Goal: Information Seeking & Learning: Check status

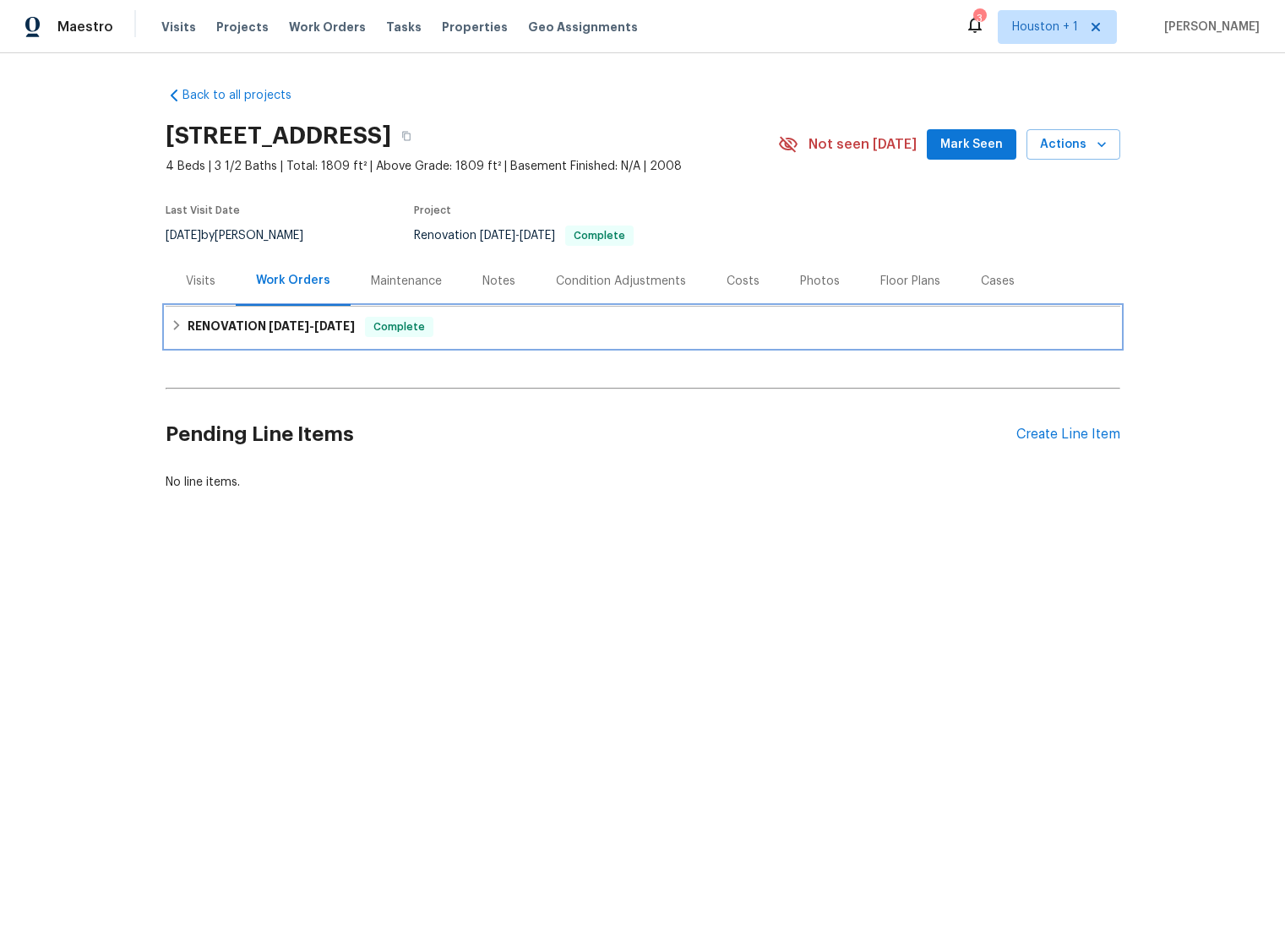
click at [188, 326] on h6 "RENOVATION 9/8/25 - 9/15/25" at bounding box center [270, 327] width 167 height 21
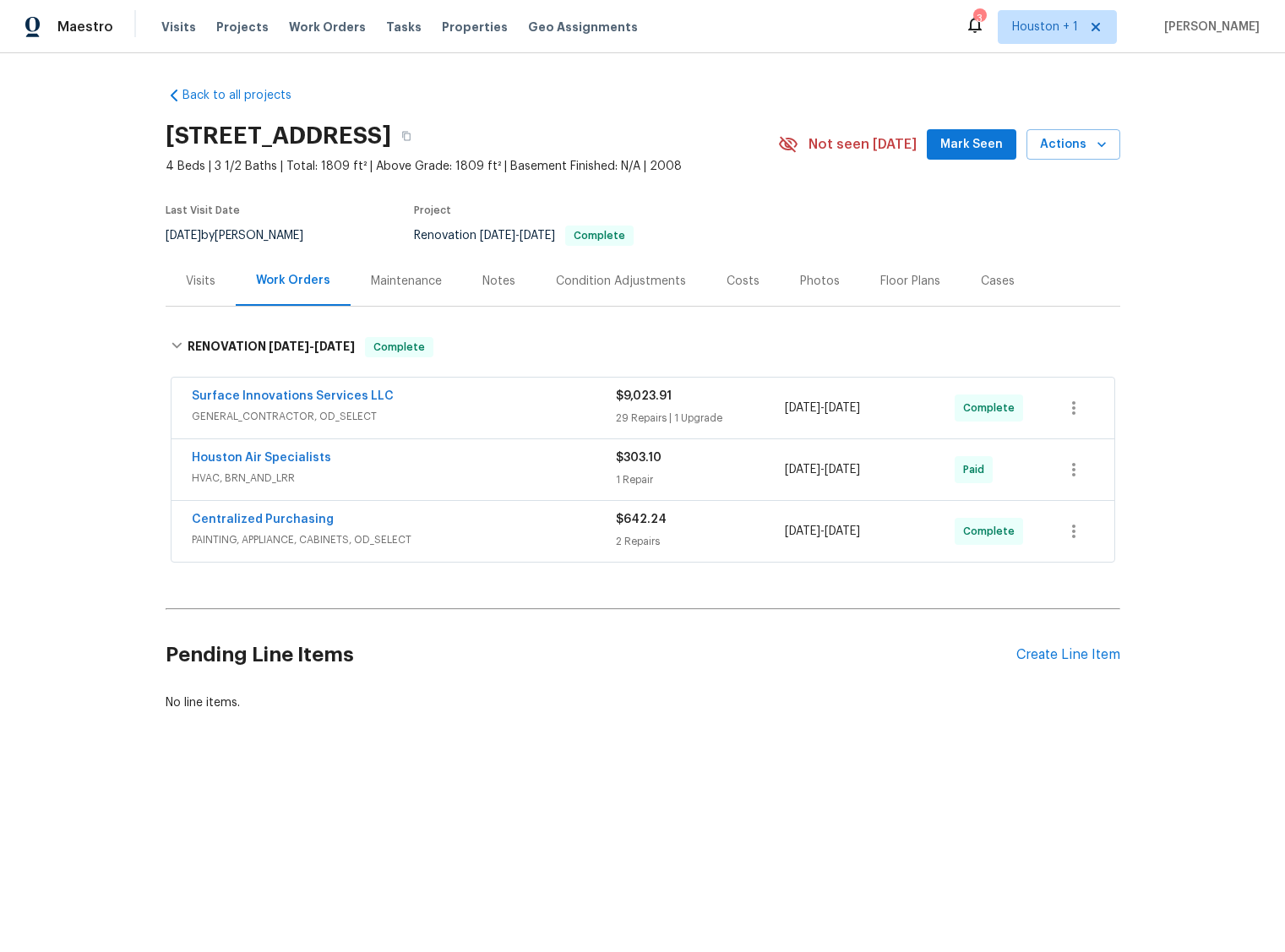
click at [444, 402] on div "Surface Innovations Services LLC" at bounding box center [403, 398] width 424 height 21
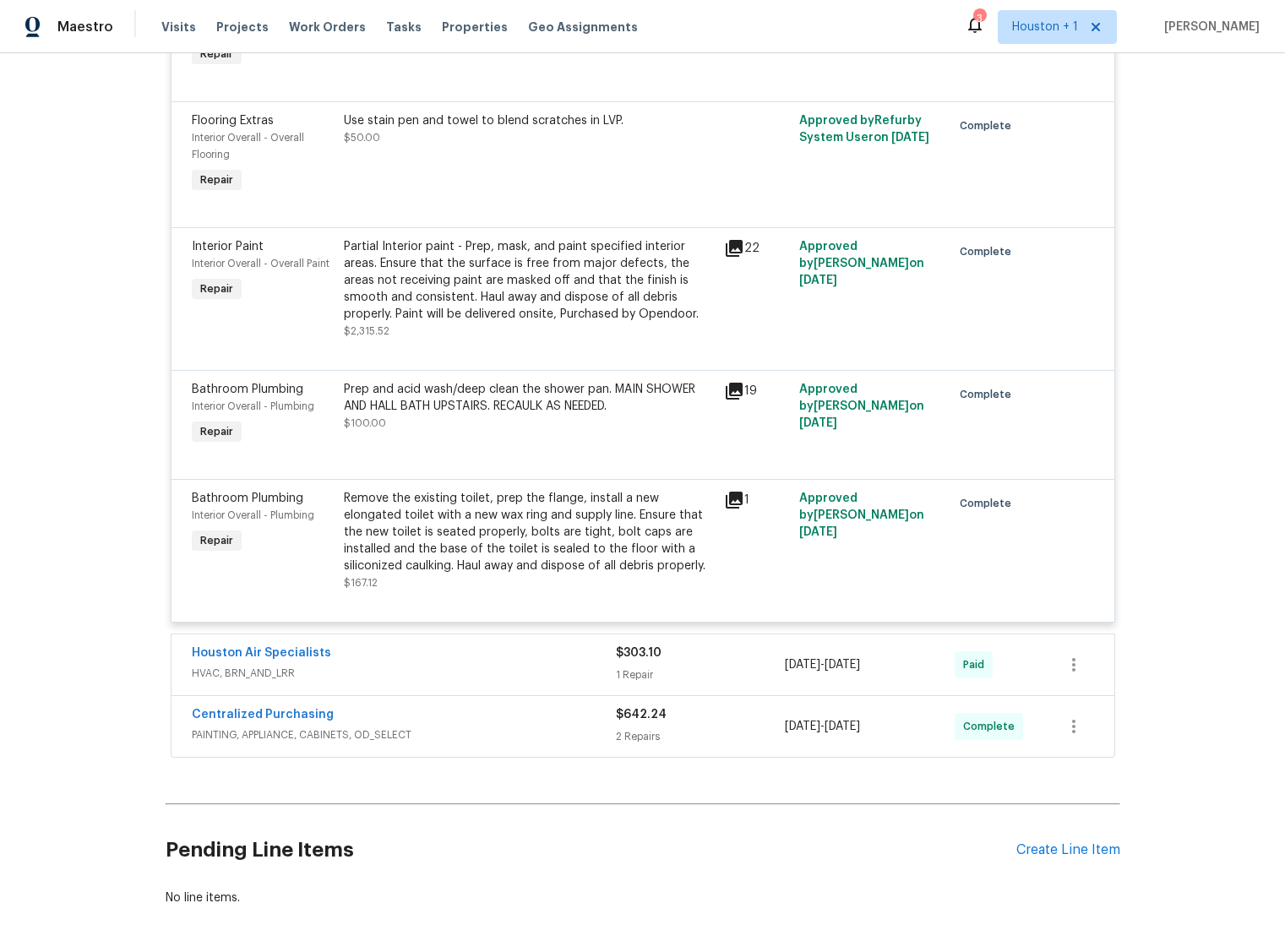
scroll to position [4522, 0]
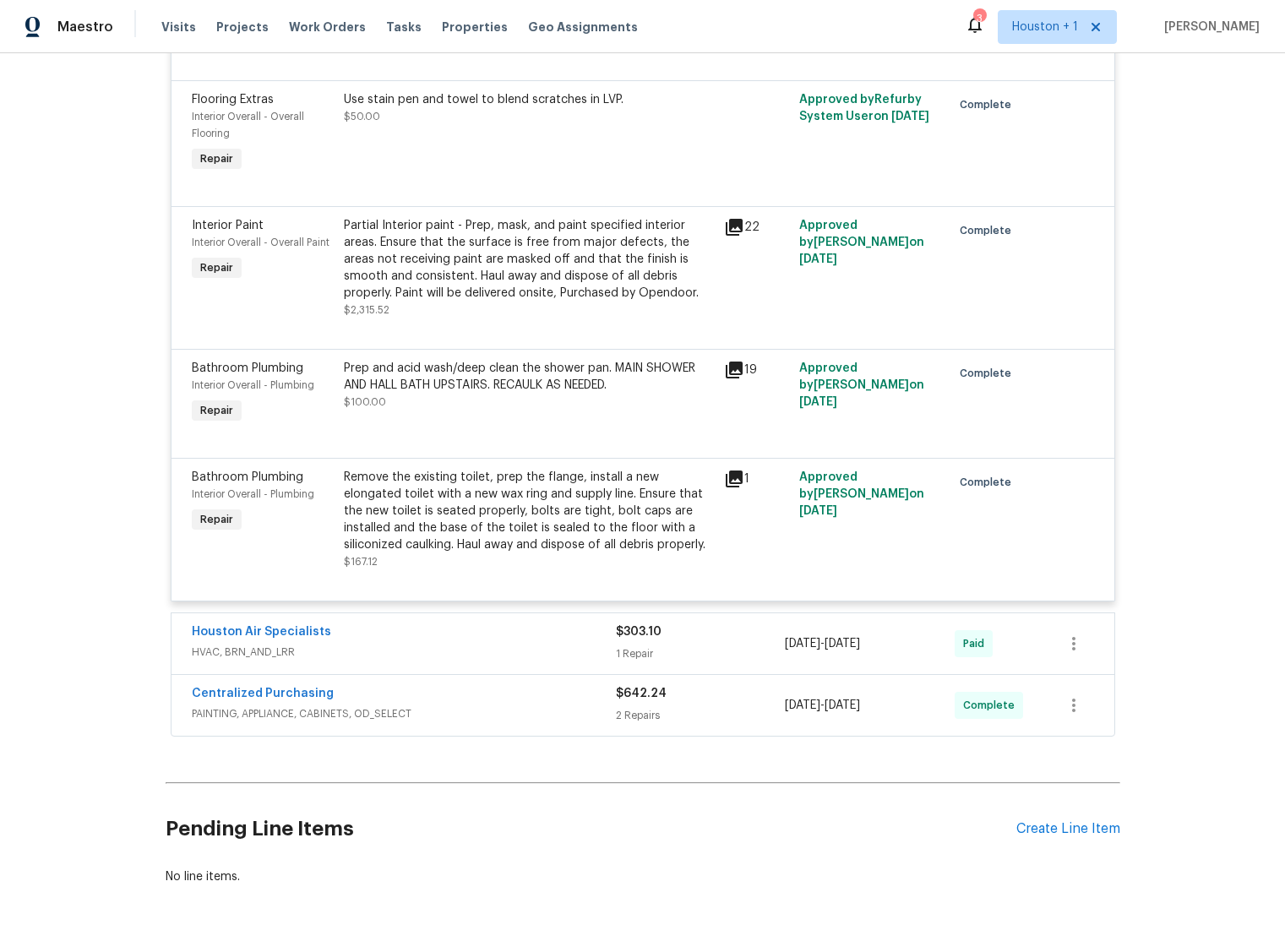
click at [527, 643] on span "HVAC, BRN_AND_LRR" at bounding box center [403, 652] width 424 height 17
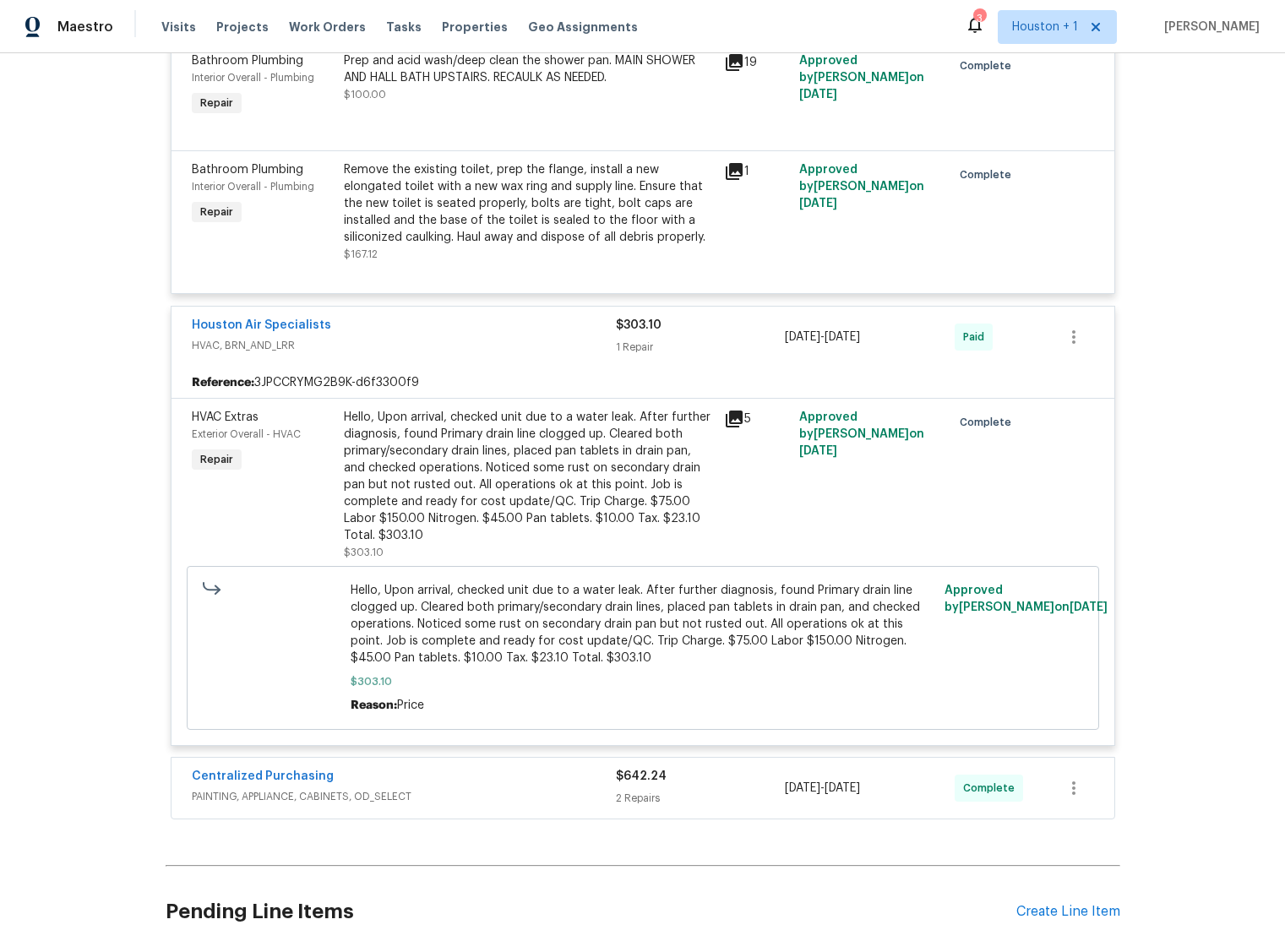
scroll to position [4868, 0]
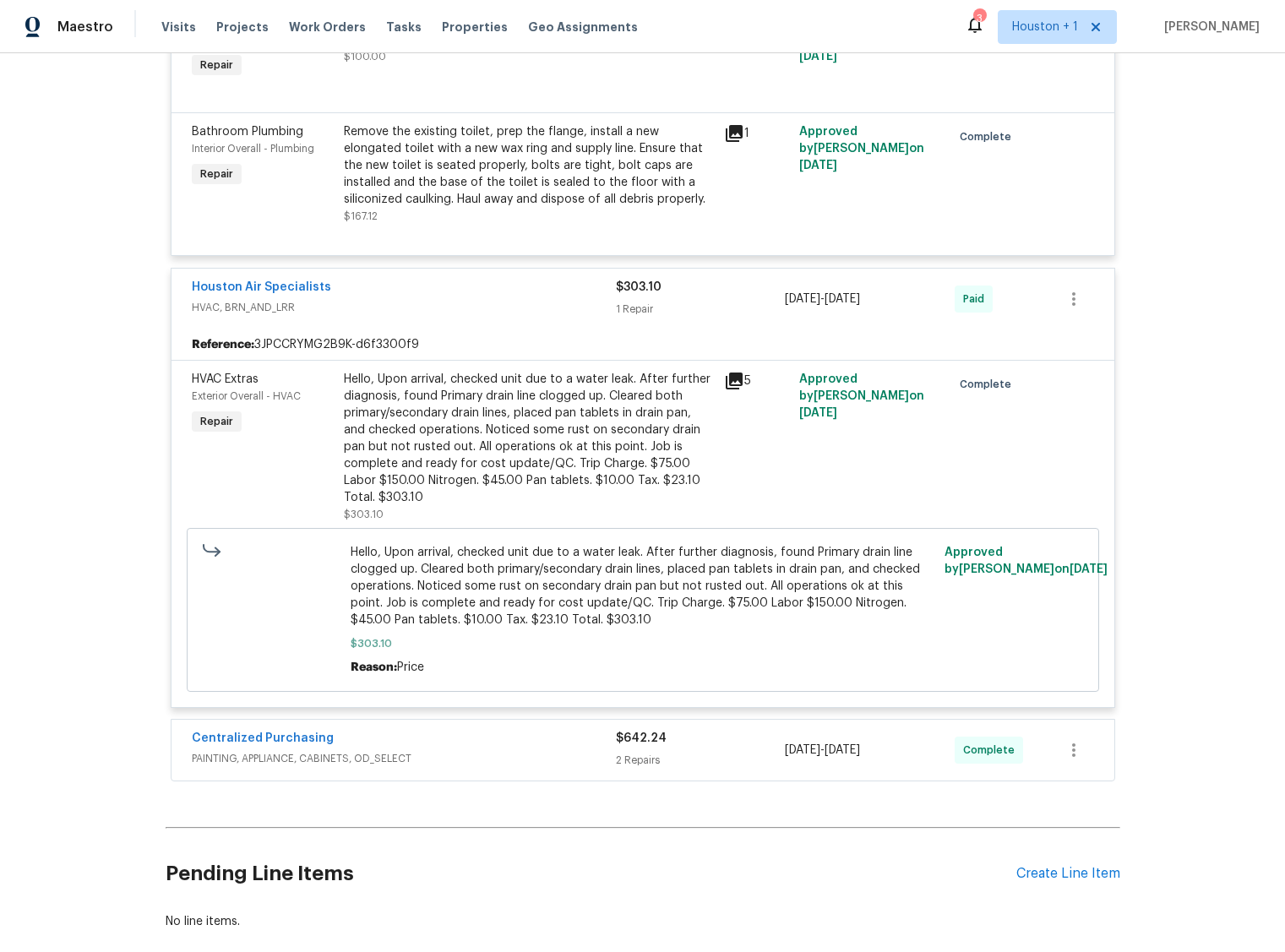
click at [519, 729] on div "Centralized Purchasing" at bounding box center [403, 740] width 424 height 21
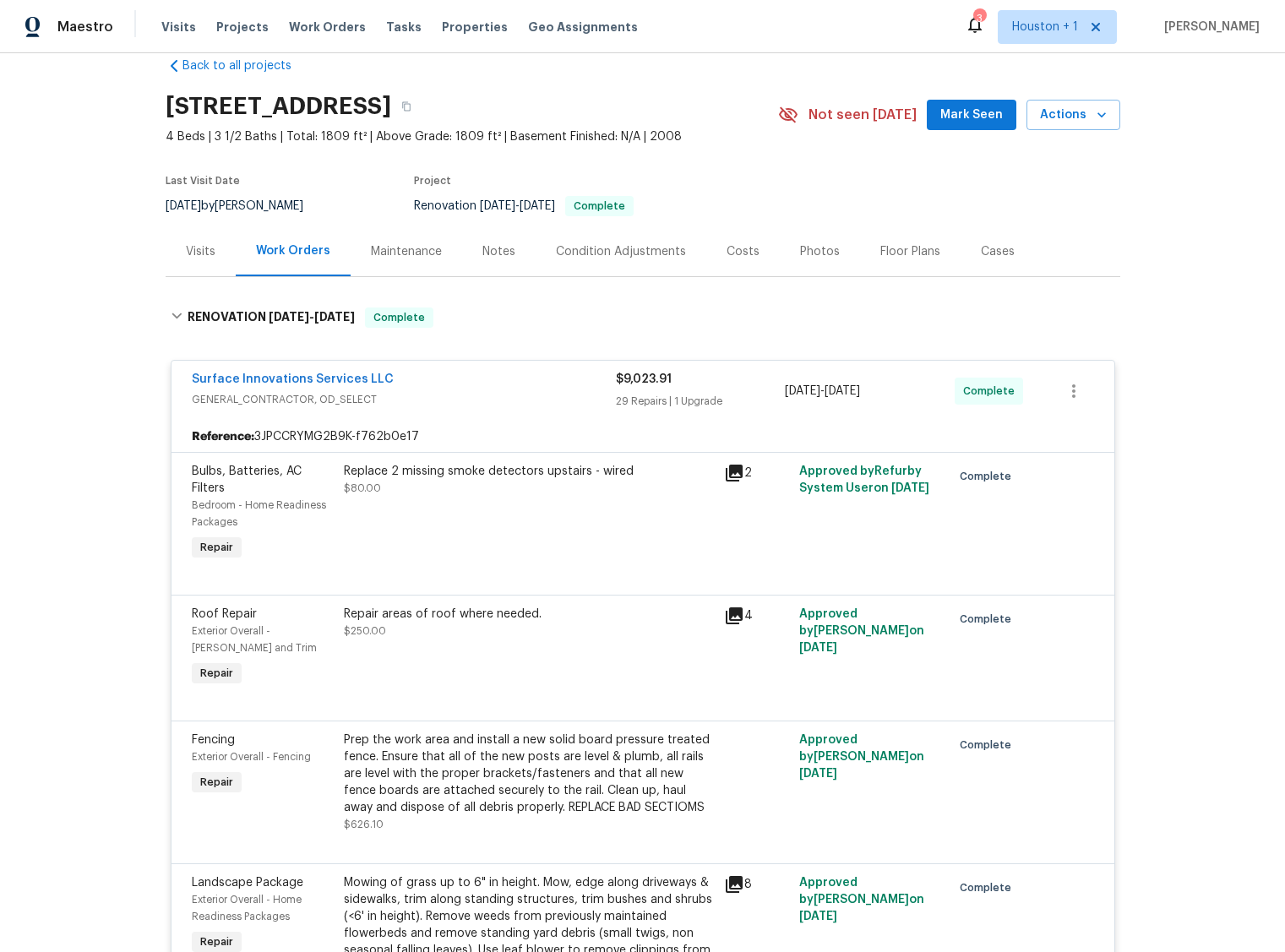
scroll to position [0, 0]
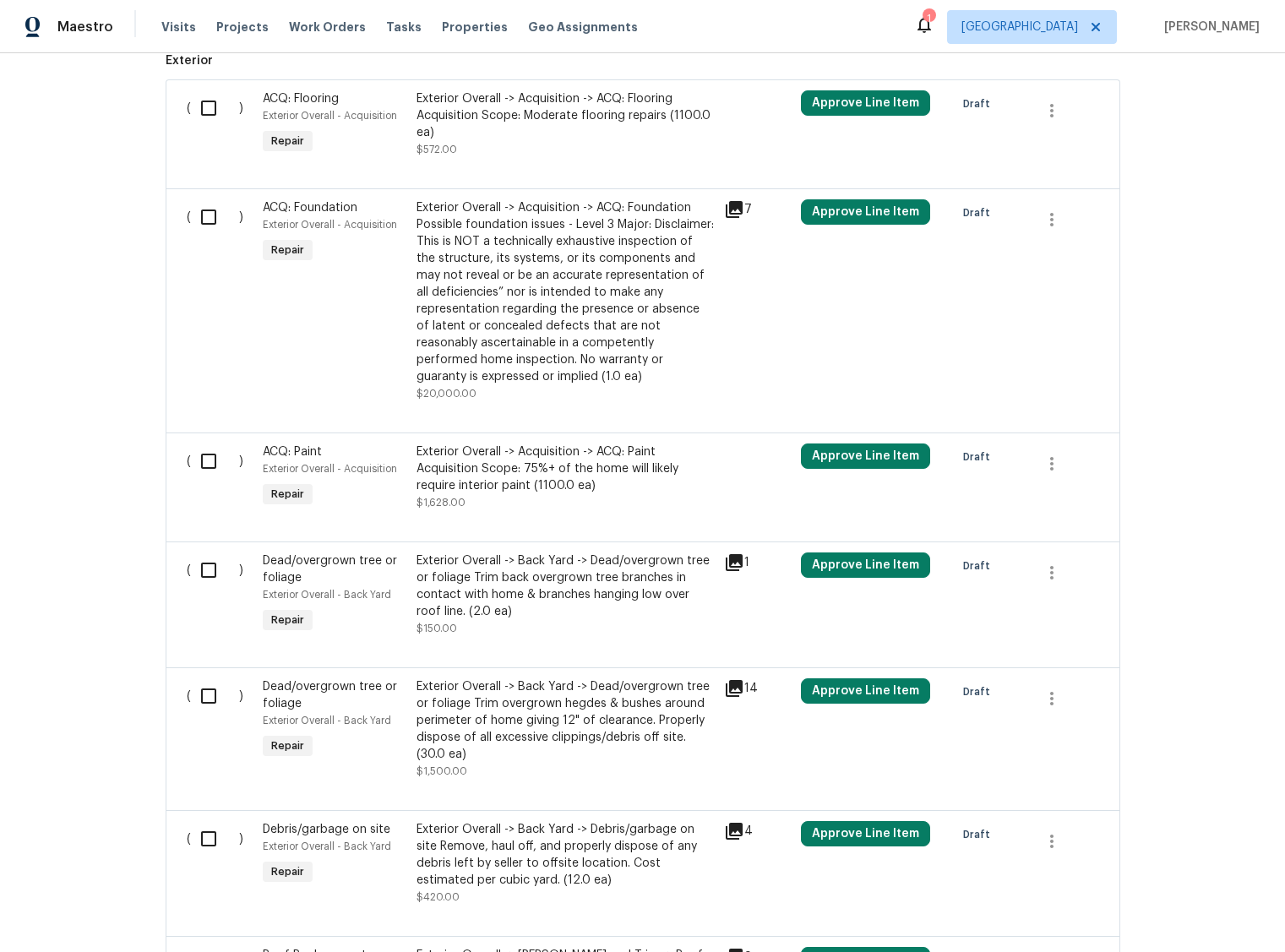
scroll to position [954, 0]
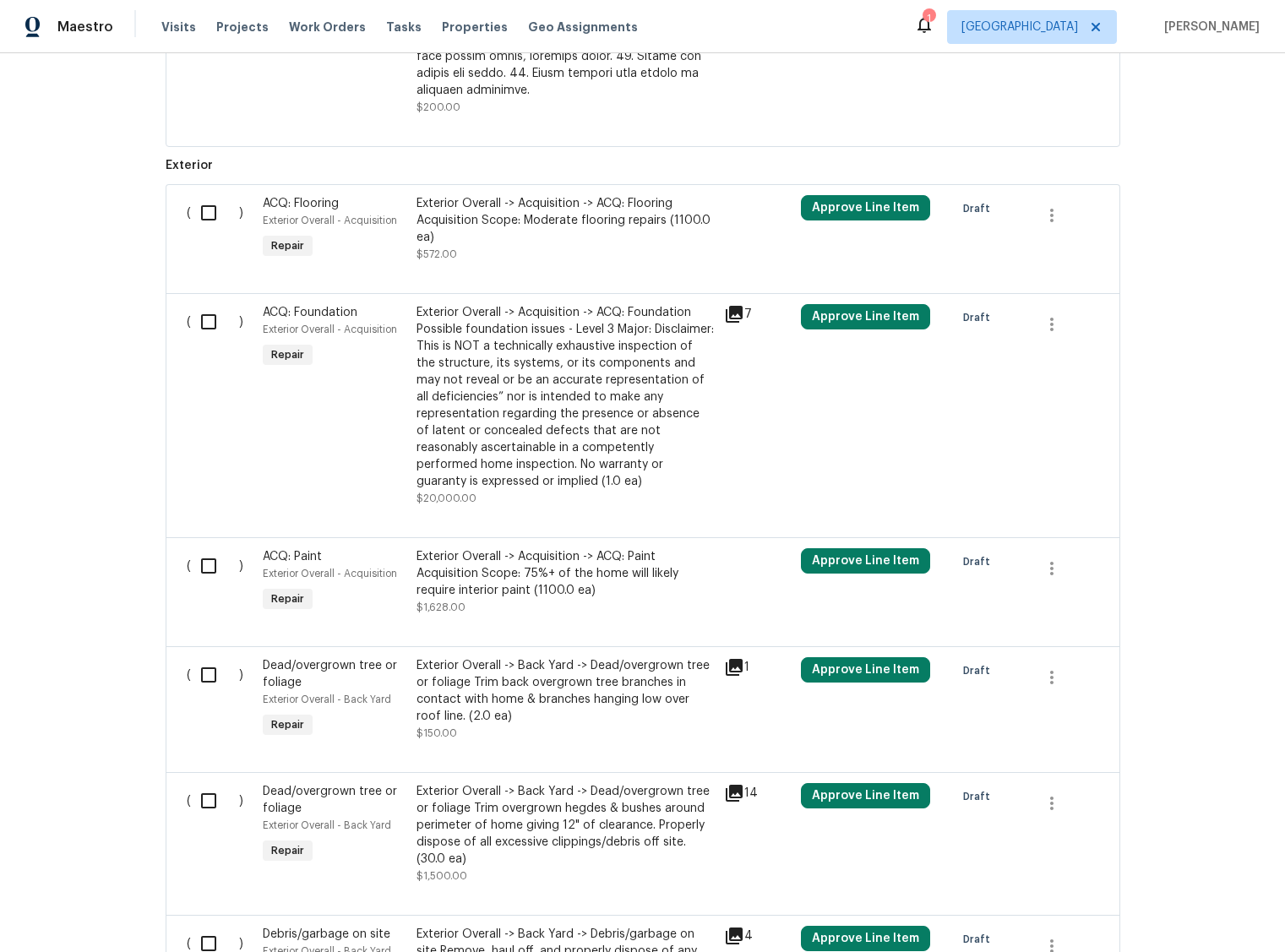
scroll to position [851, 0]
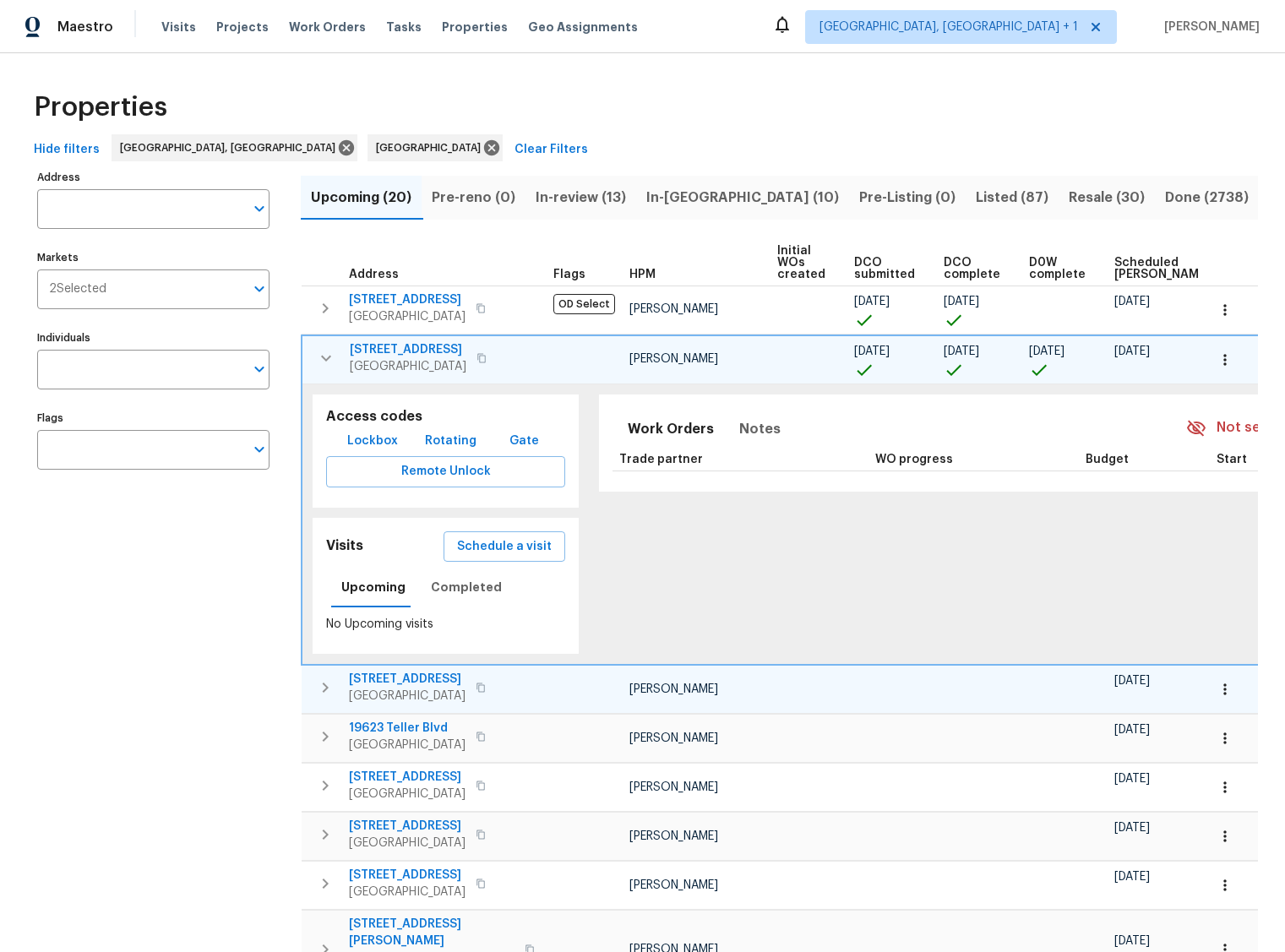
scroll to position [0, 137]
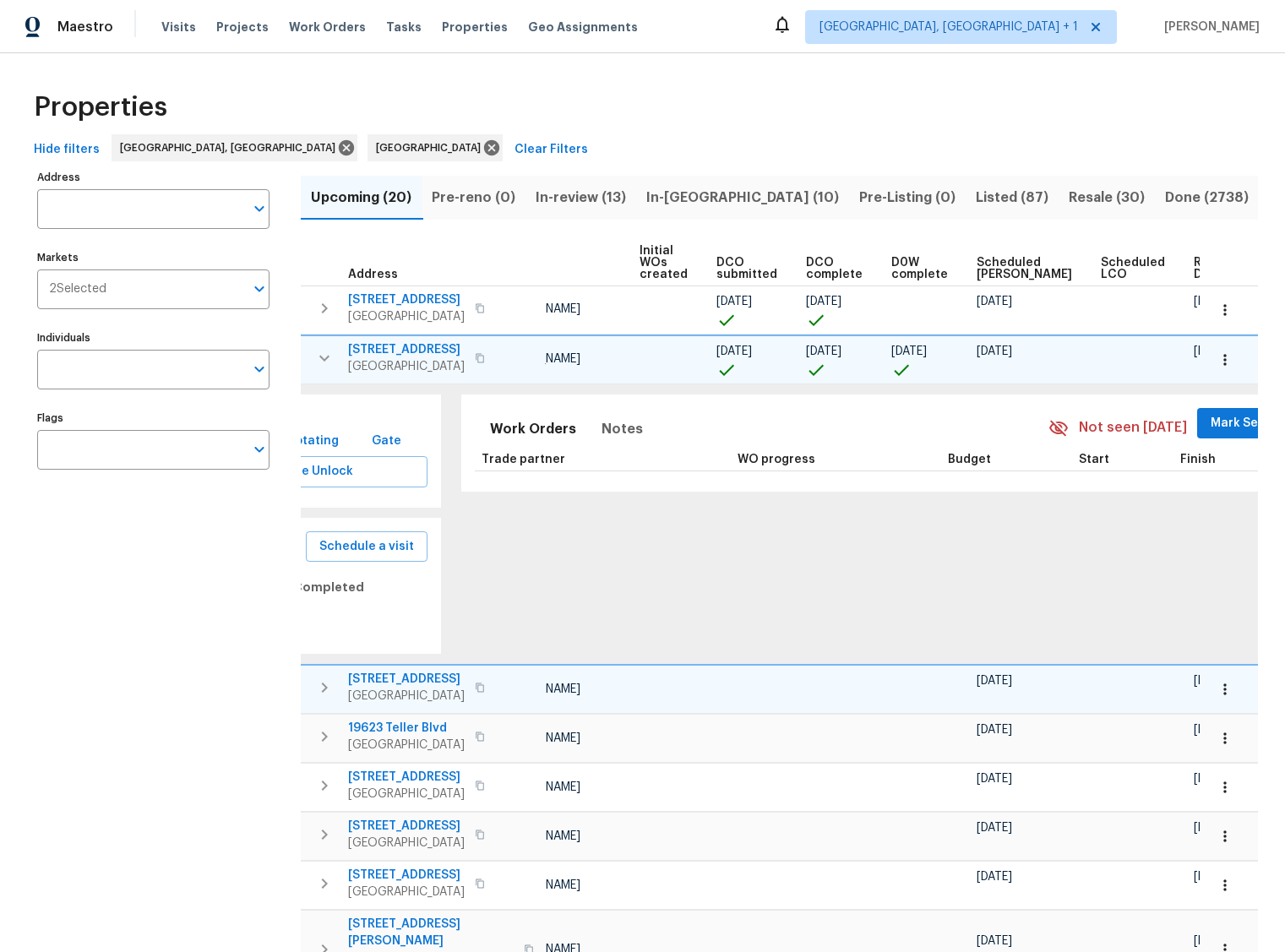
click at [416, 680] on span "3108 19th Ave SE" at bounding box center [406, 679] width 117 height 17
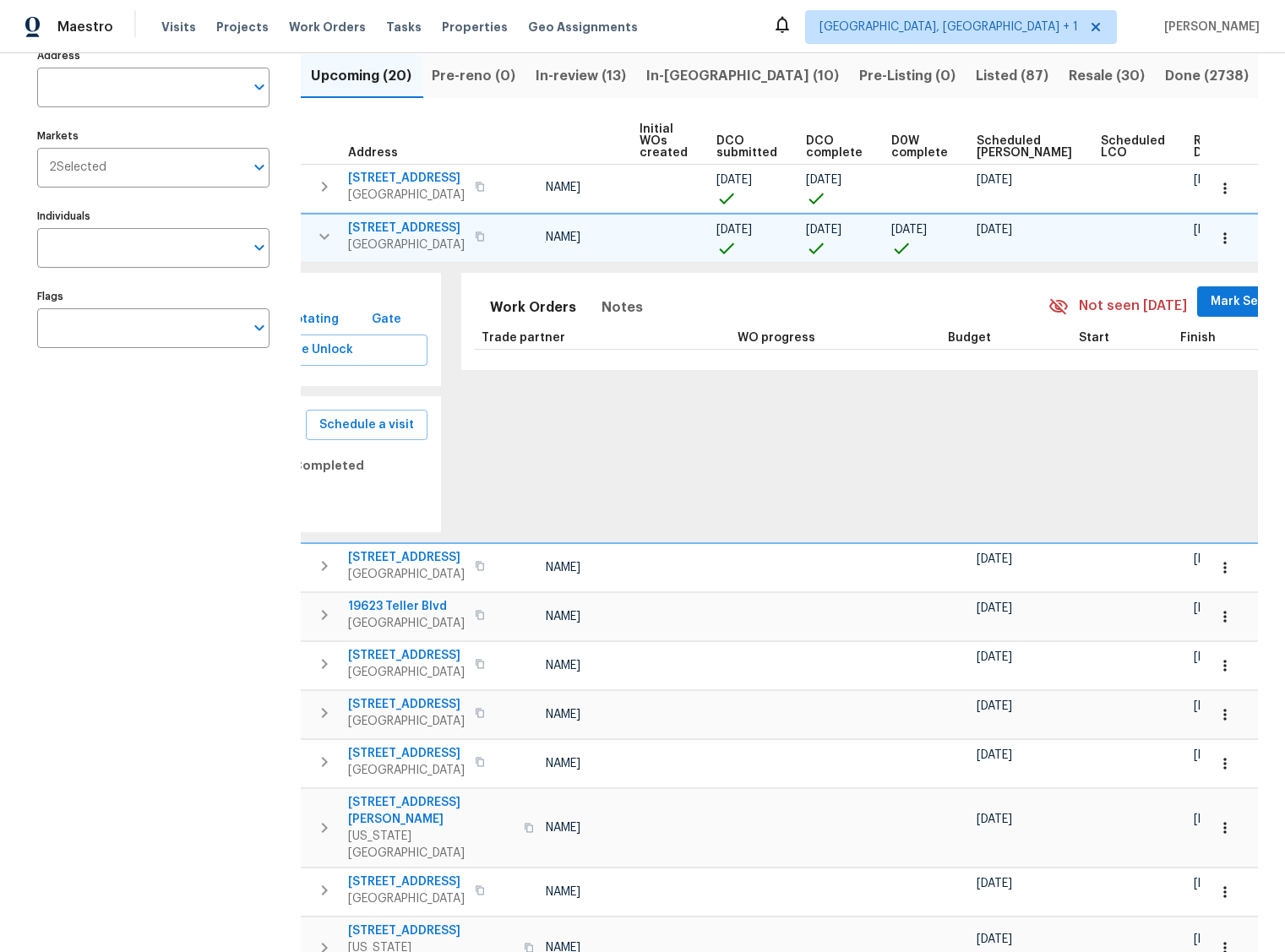
scroll to position [166, 0]
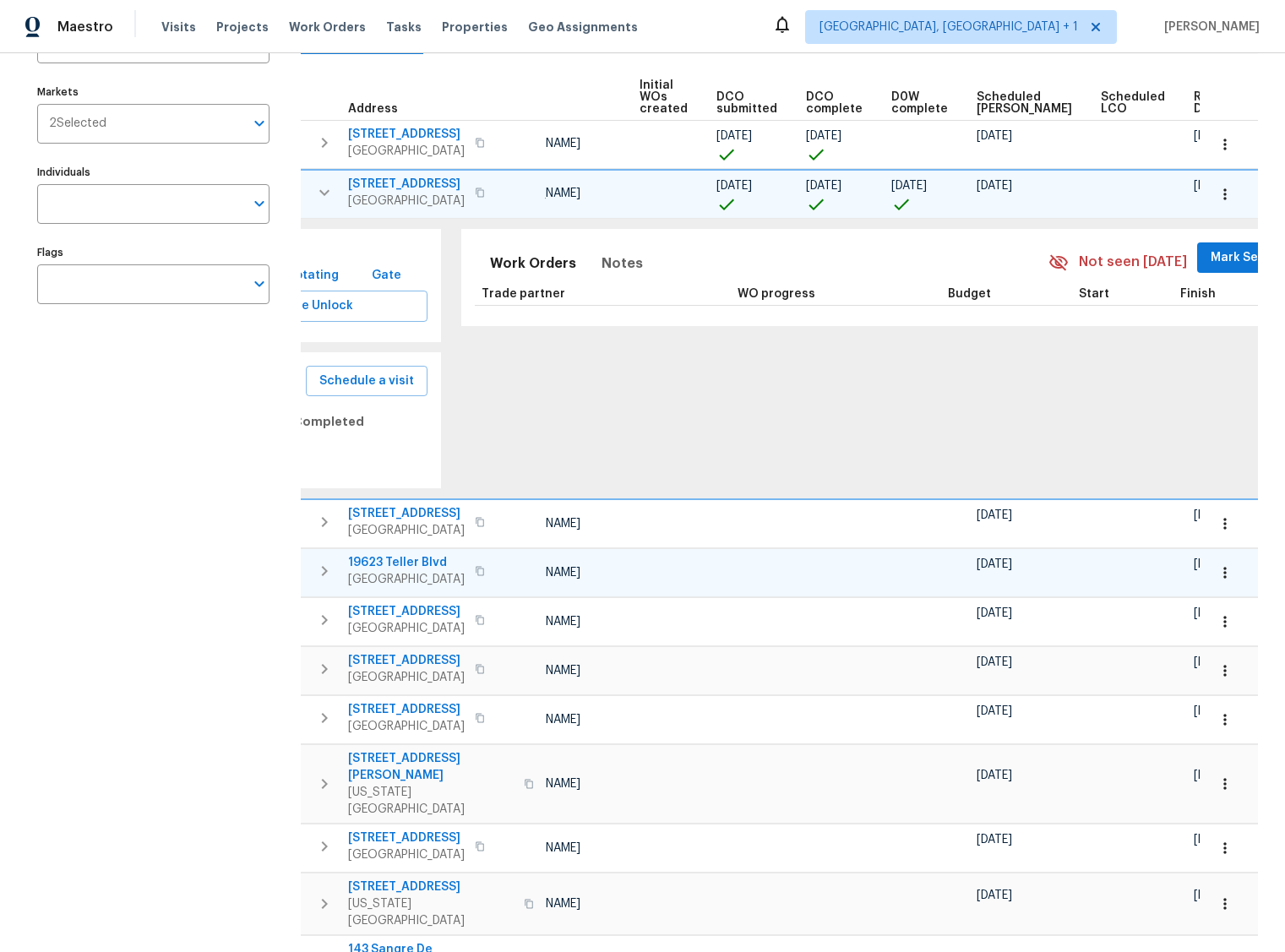
click at [387, 558] on span "19623 Teller Blvd" at bounding box center [406, 562] width 117 height 17
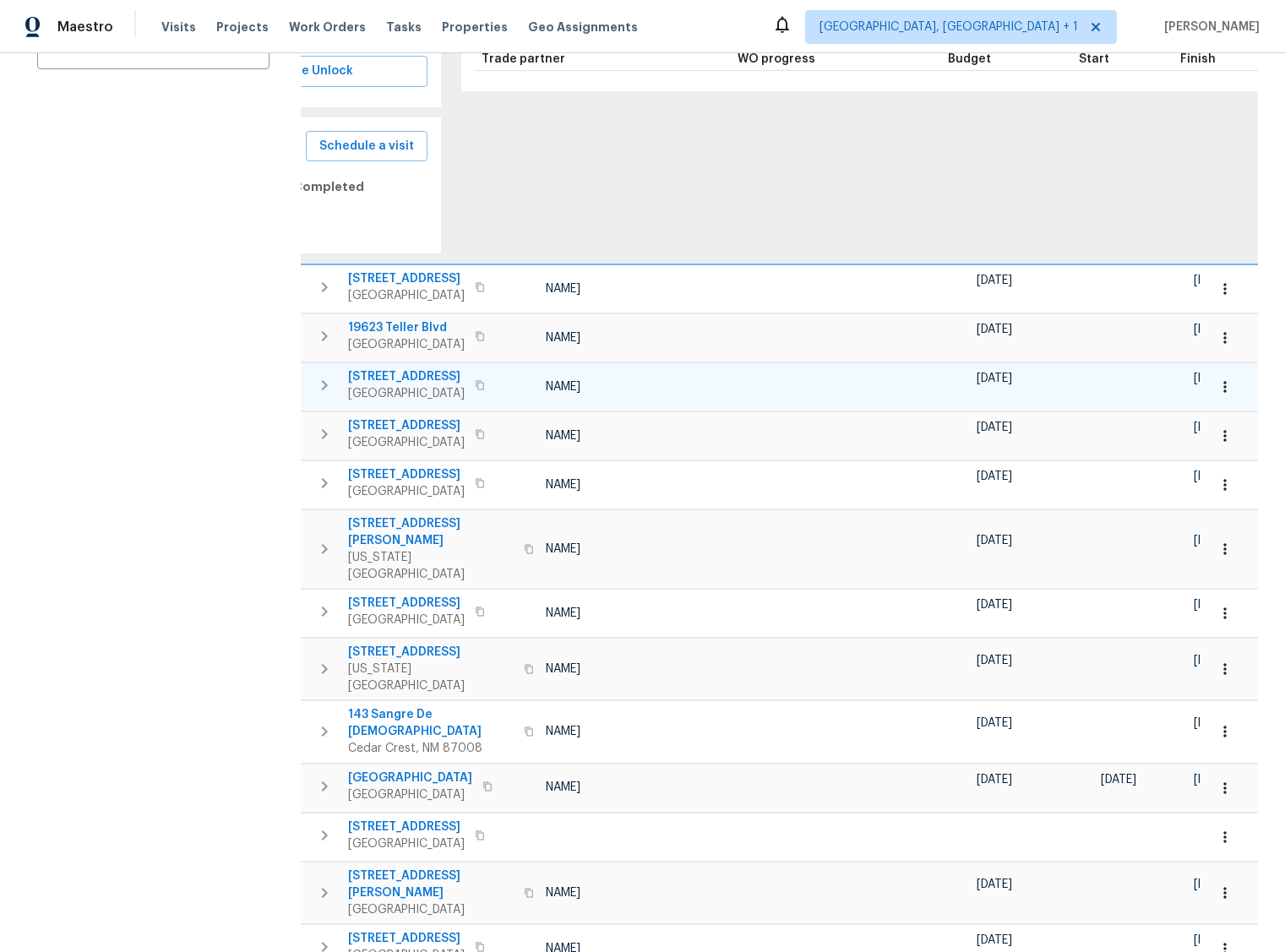
scroll to position [401, 0]
click at [436, 374] on span "8347 Sterlingshire St" at bounding box center [406, 376] width 117 height 17
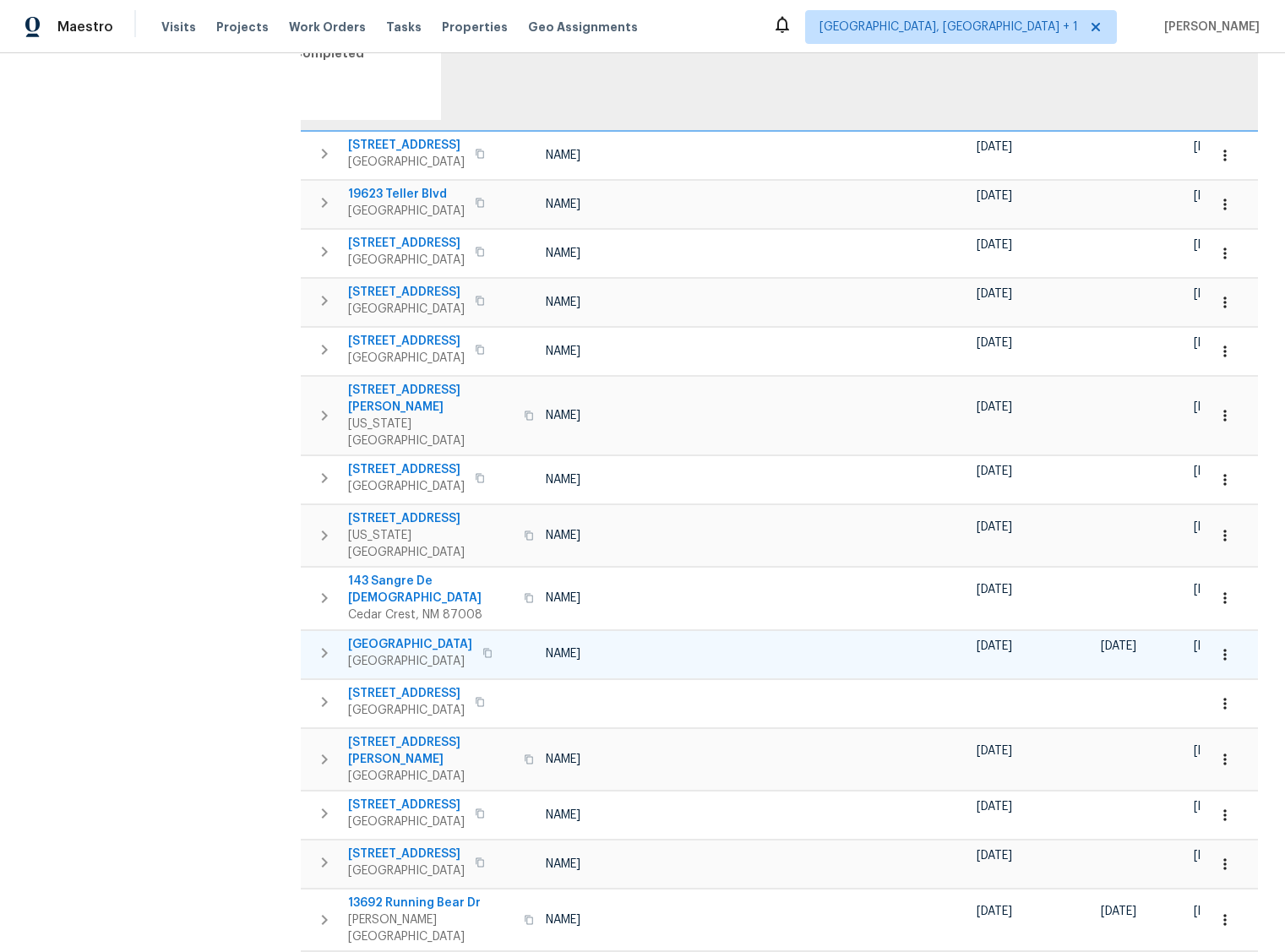
scroll to position [584, 0]
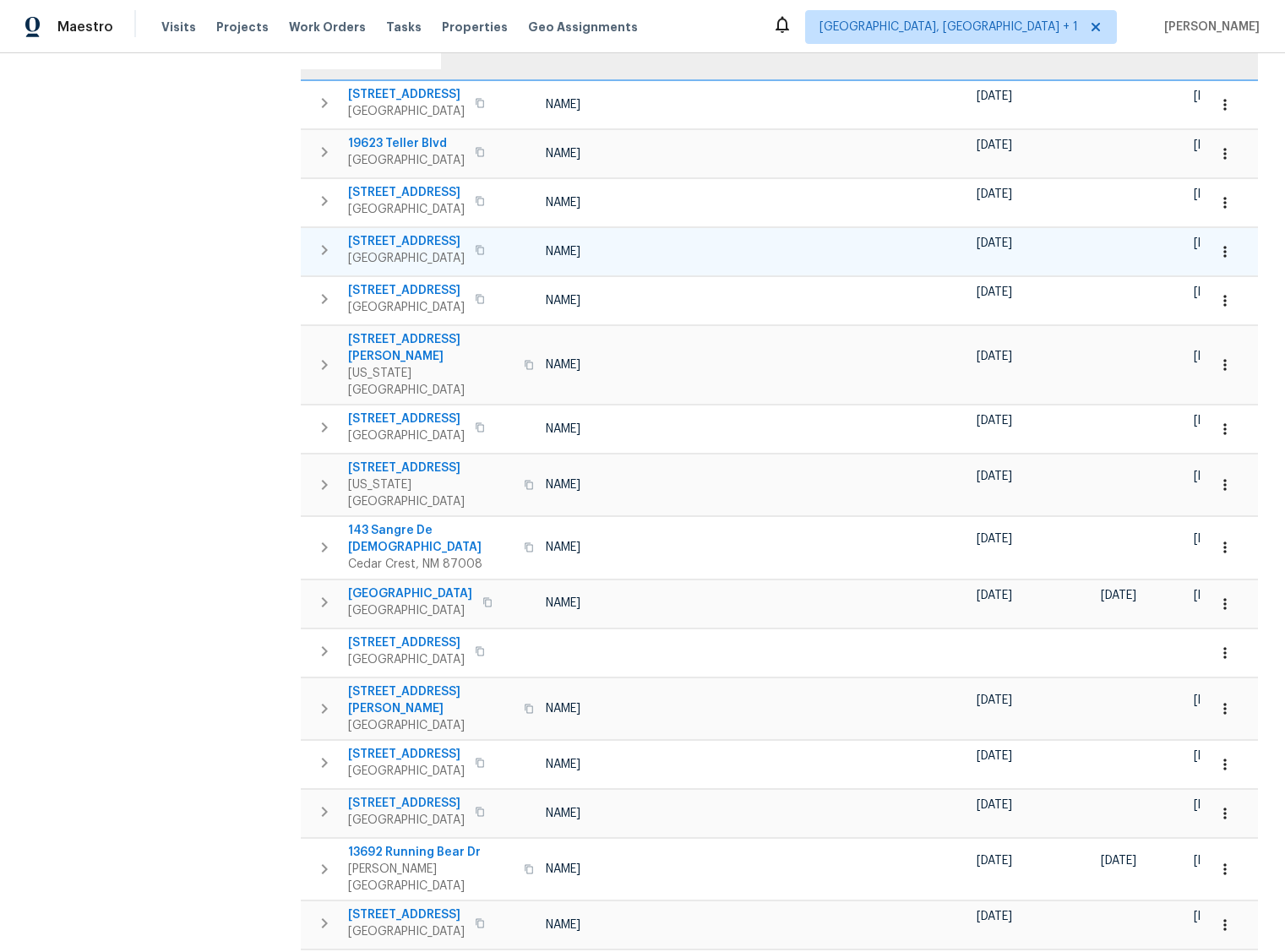
click at [374, 238] on span "33515 Forest West St" at bounding box center [406, 241] width 117 height 17
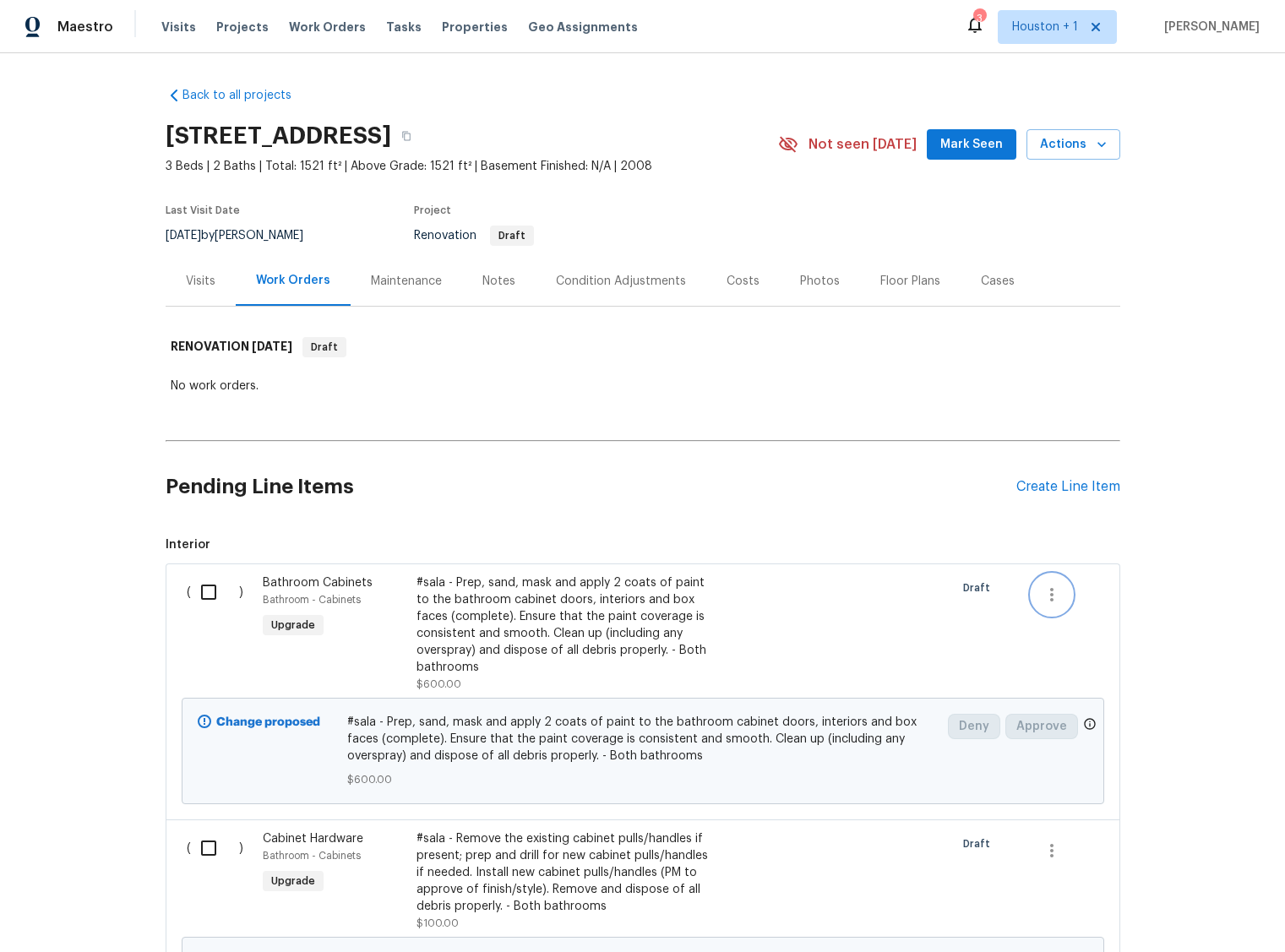
click at [1053, 592] on icon "button" at bounding box center [1052, 595] width 21 height 21
click at [1148, 589] on div at bounding box center [642, 476] width 1285 height 952
click at [404, 288] on div "Maintenance" at bounding box center [406, 281] width 71 height 17
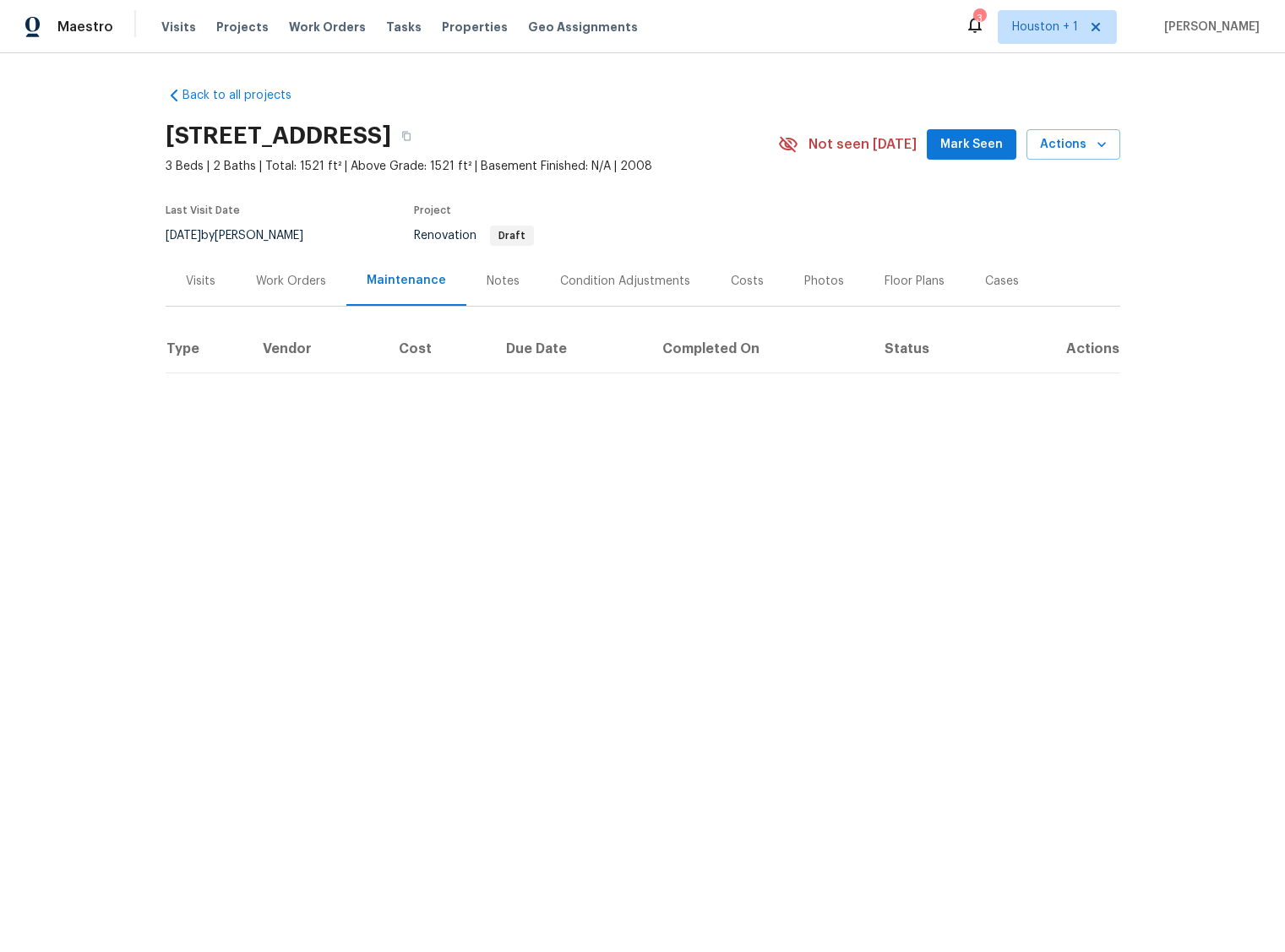
click at [504, 284] on div "Notes" at bounding box center [502, 281] width 33 height 17
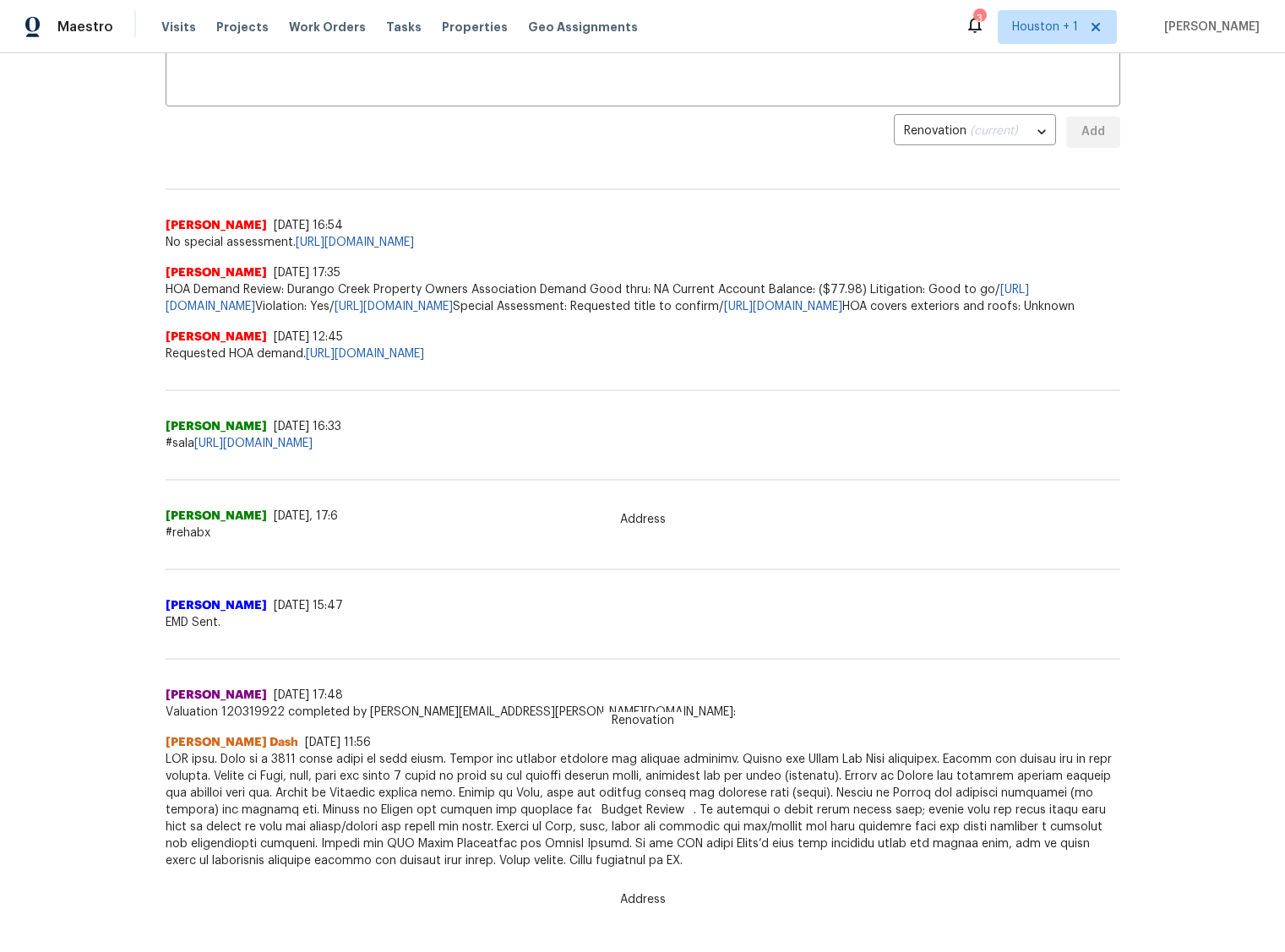
scroll to position [382, 0]
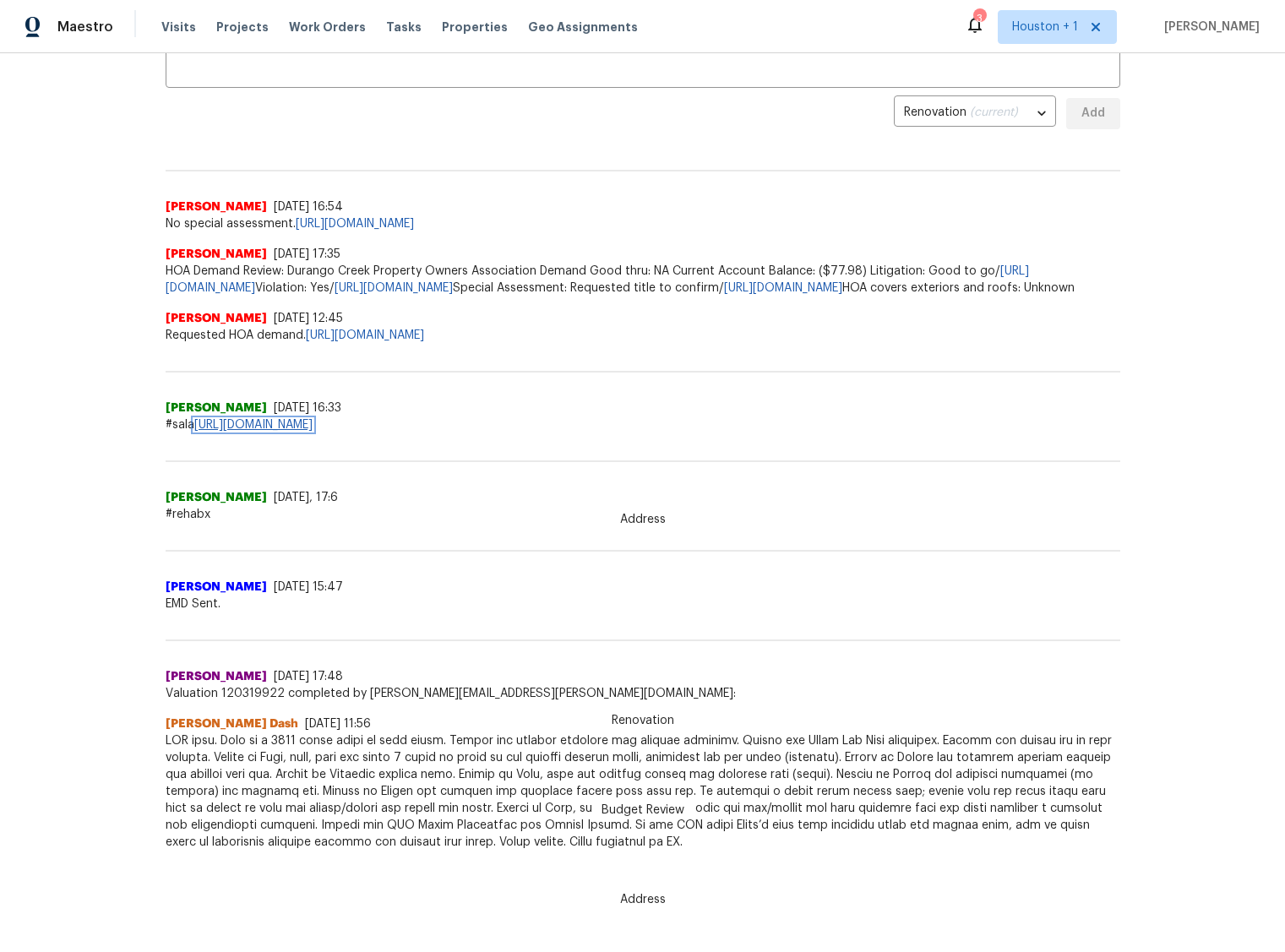
click at [312, 423] on link "https://docs.google.com/spreadsheets/d/1mef1sMy_wzMH-a5YcNNNfu8szcDvLaOK3a-RJ-L…" at bounding box center [253, 425] width 118 height 12
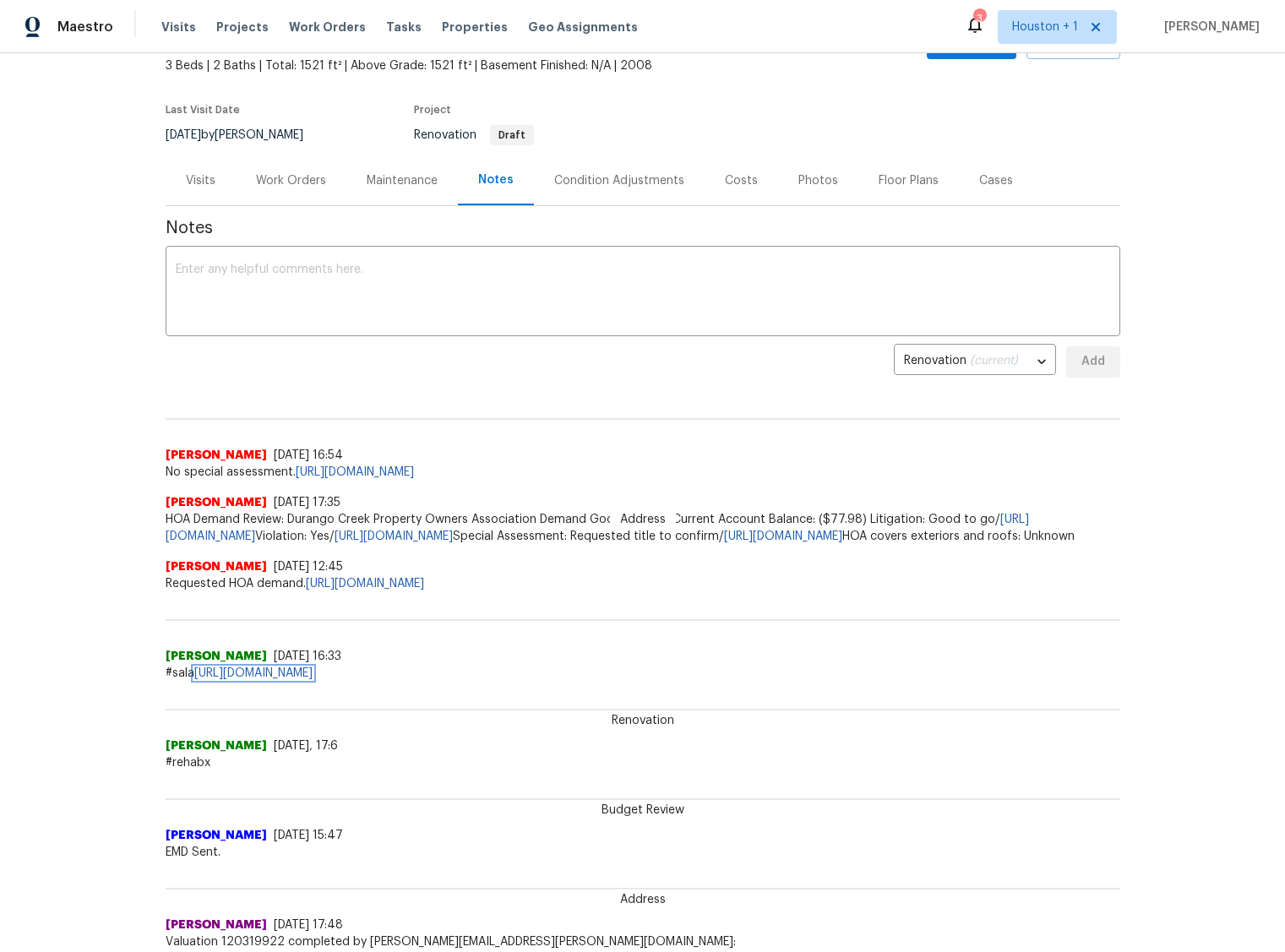
scroll to position [0, 0]
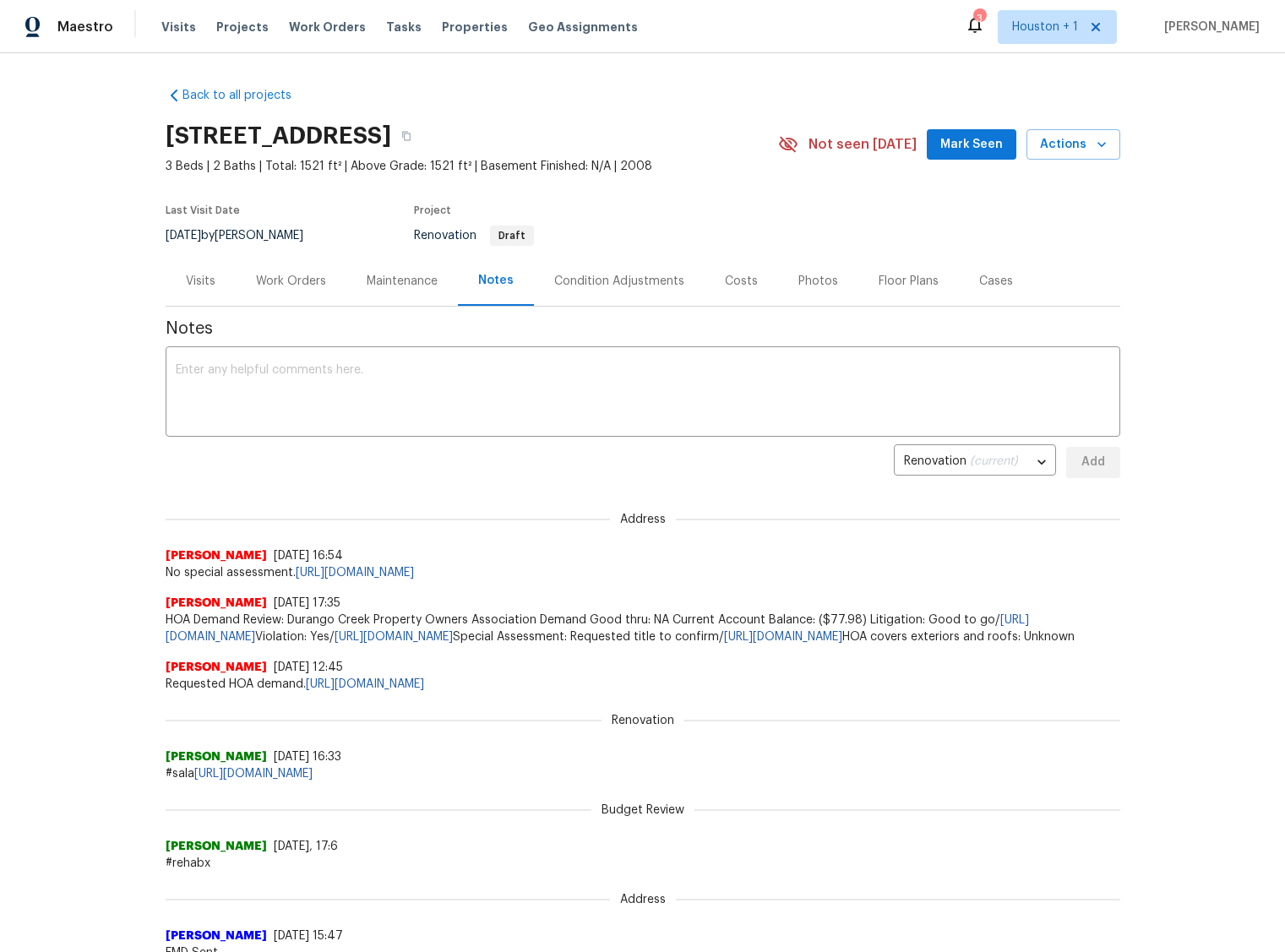
click at [284, 283] on div "Work Orders" at bounding box center [291, 281] width 70 height 17
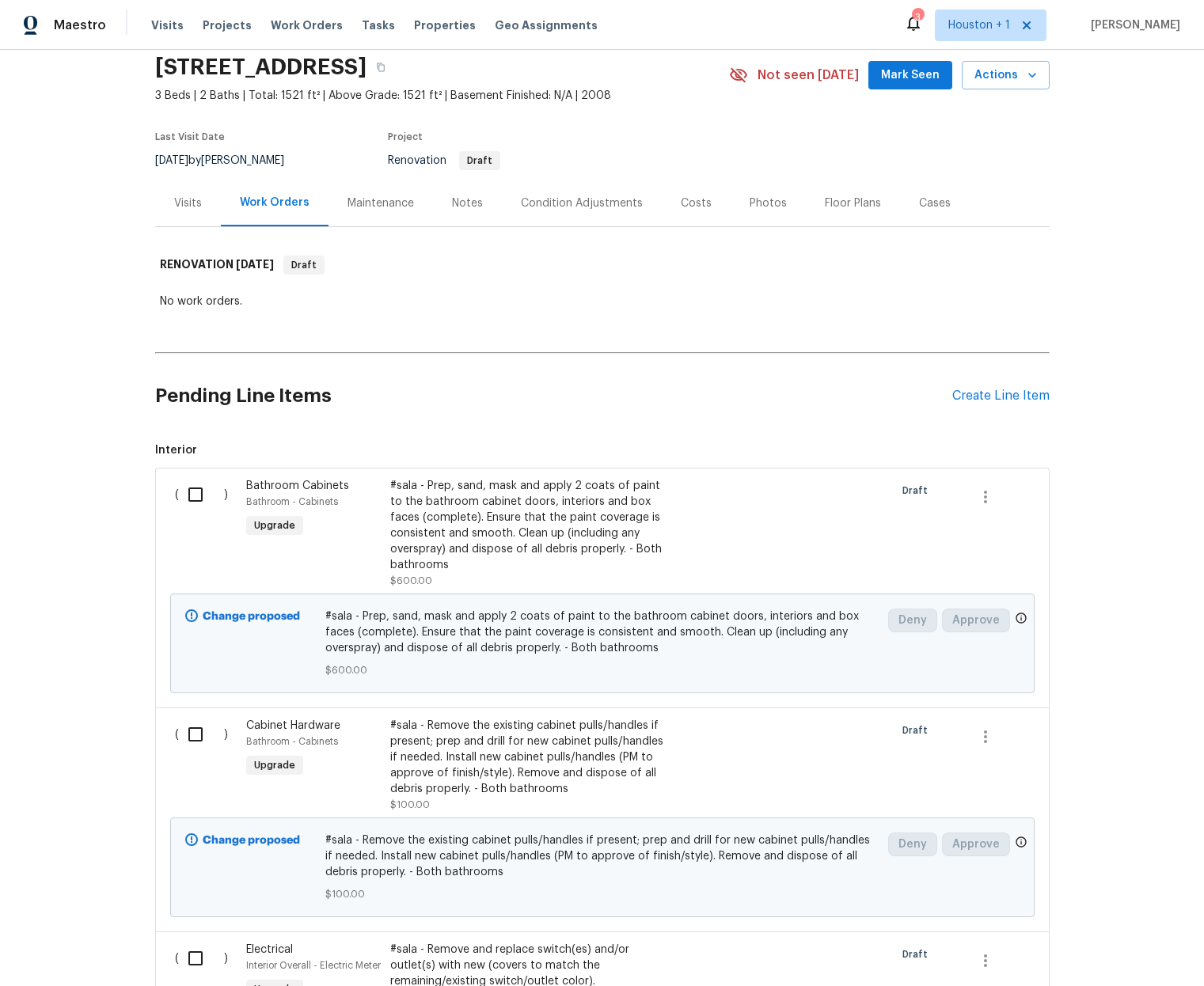
scroll to position [62, 0]
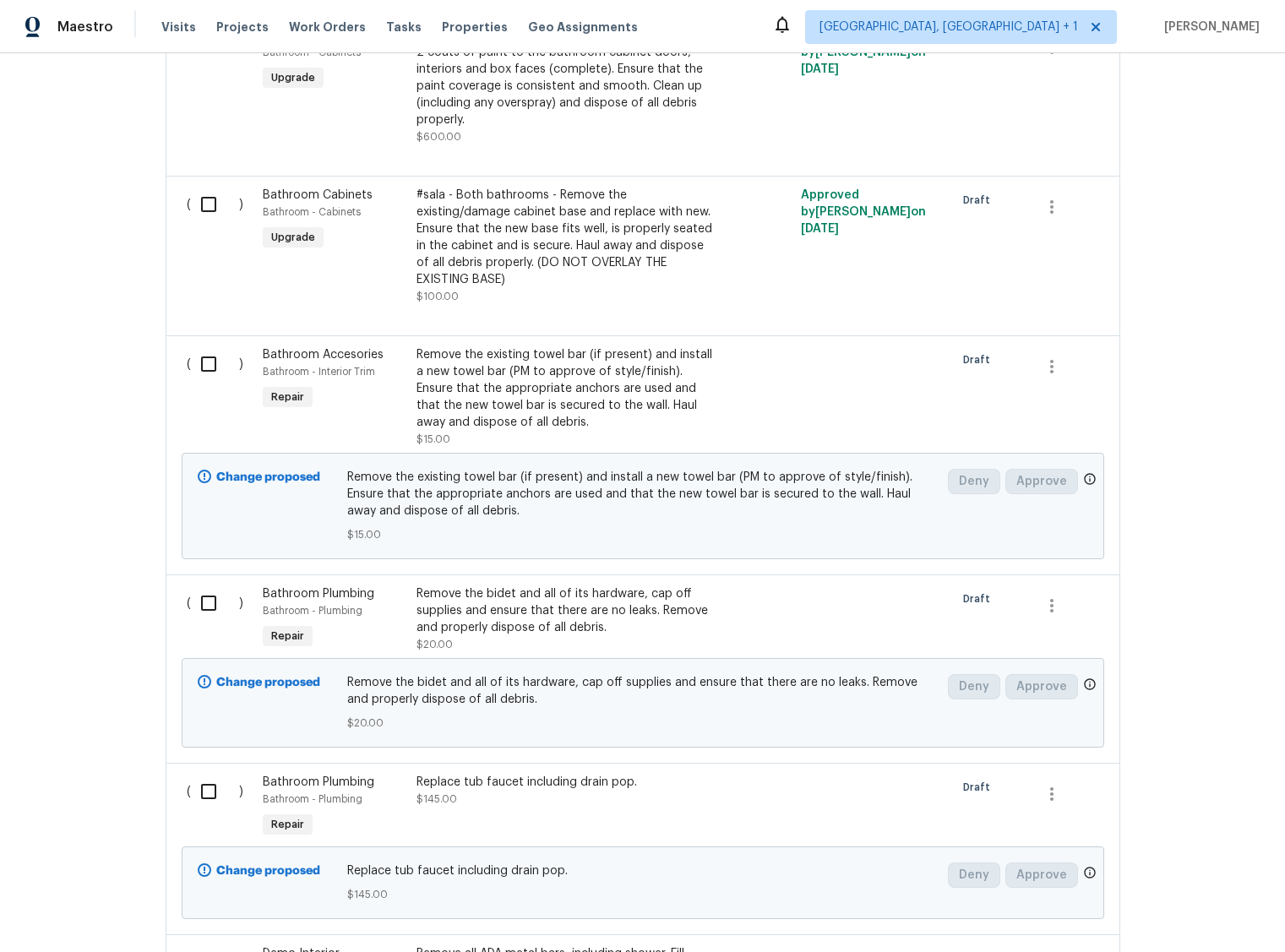
scroll to position [3340, 0]
